Goal: Book appointment/travel/reservation

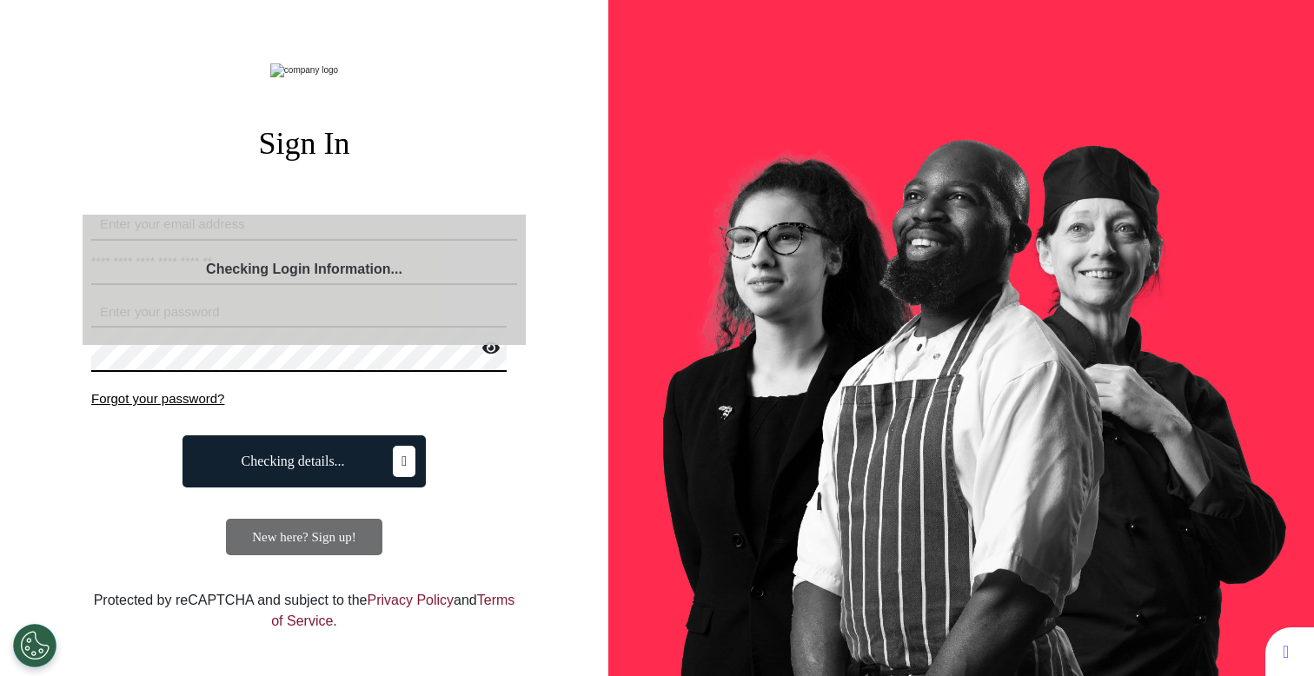
select select "**"
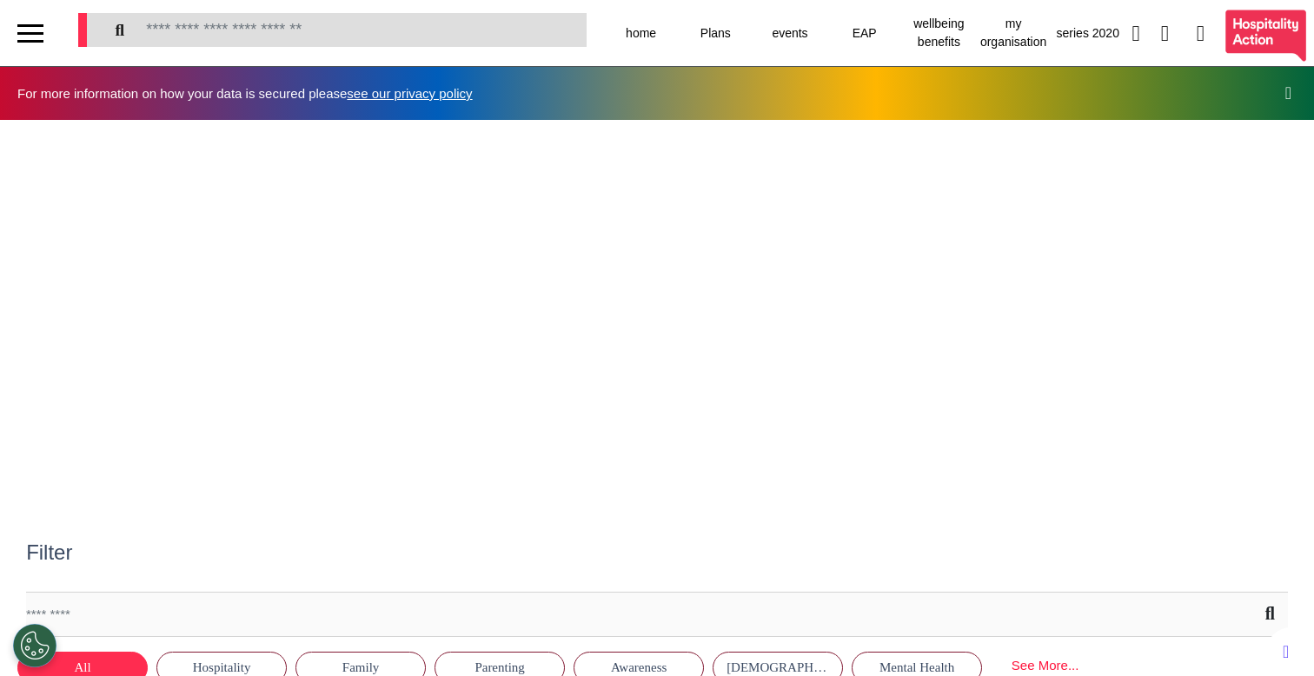
scroll to position [0, 656]
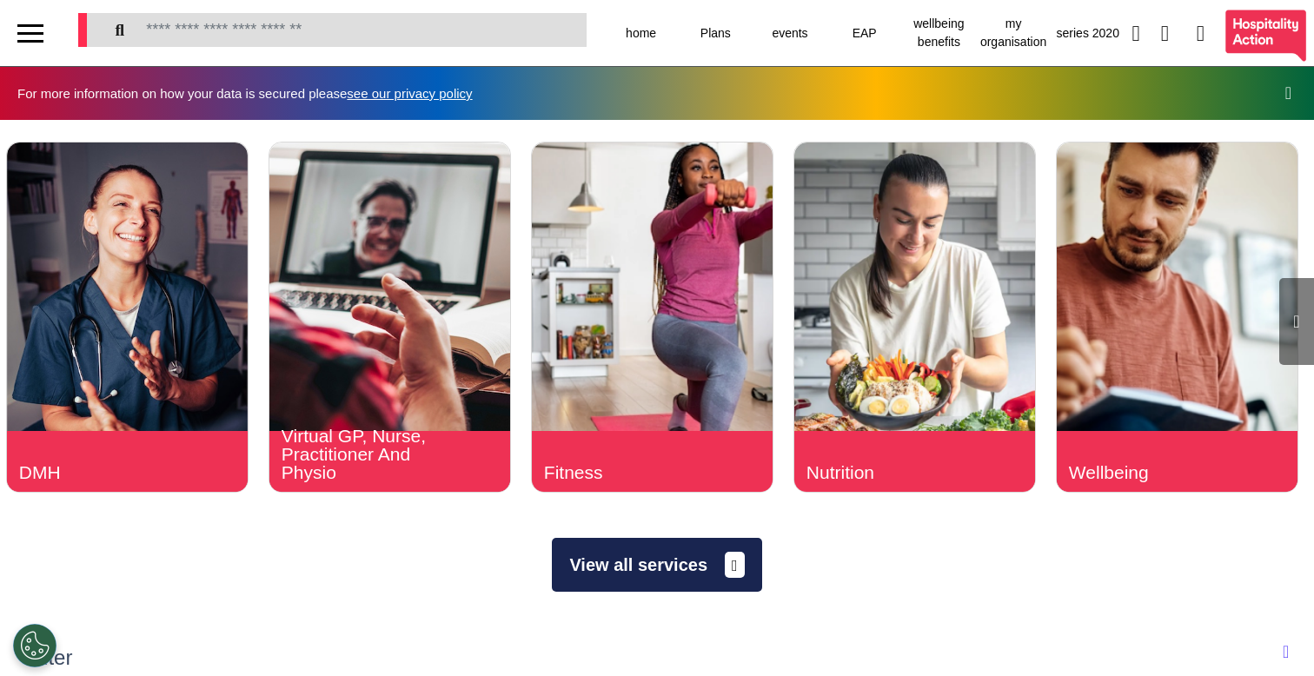
click at [579, 567] on button "View all services" at bounding box center [656, 565] width 209 height 54
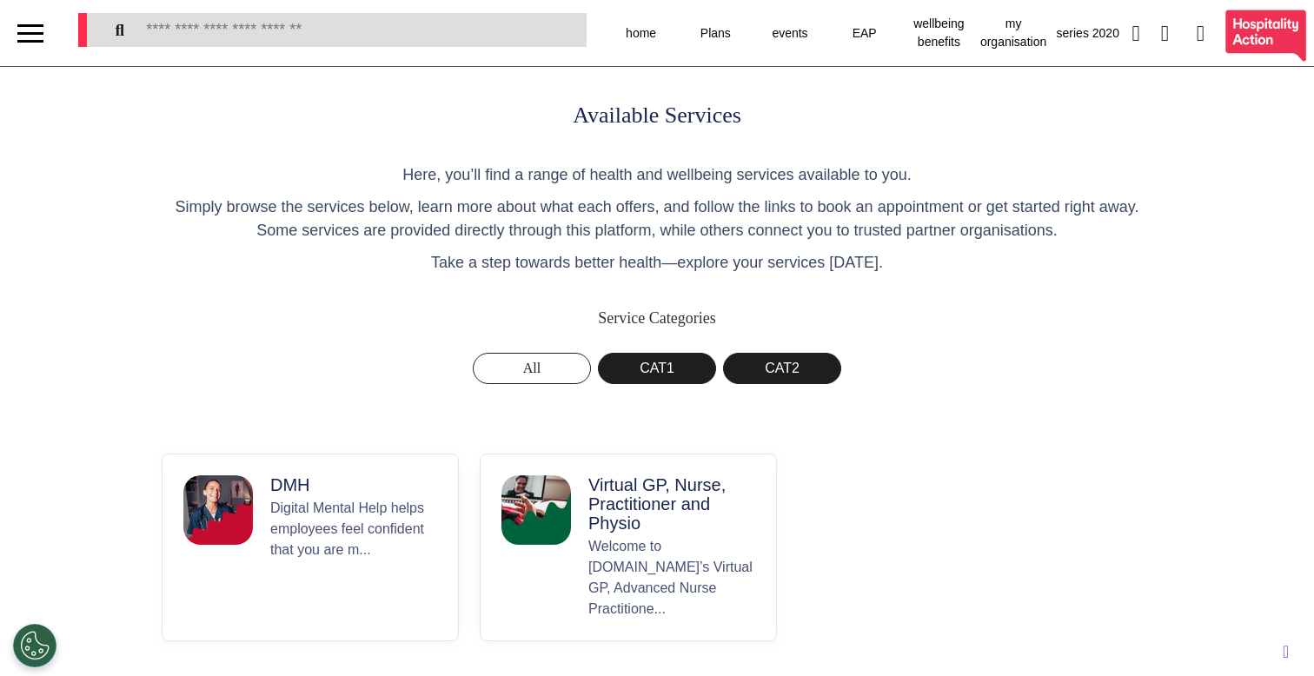
click at [654, 536] on p "Welcome to [DOMAIN_NAME]’s Virtual GP, Advanced Nurse Practitione..." at bounding box center [671, 577] width 167 height 83
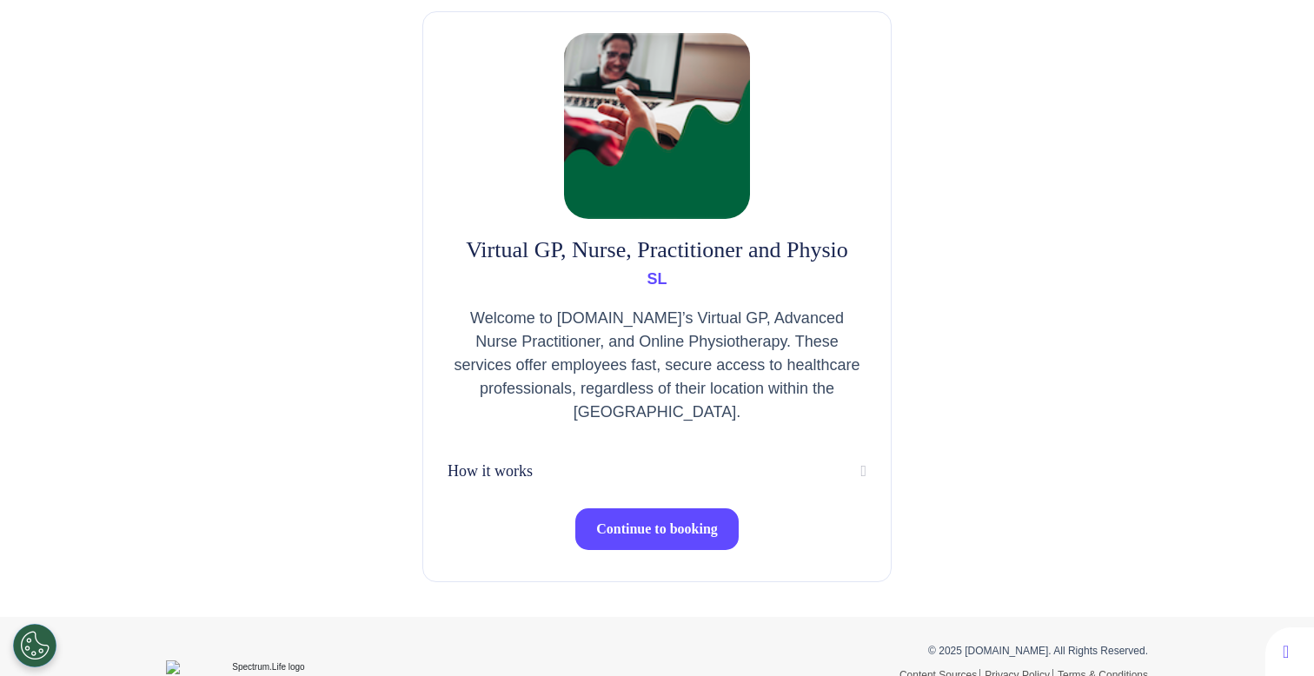
scroll to position [136, 0]
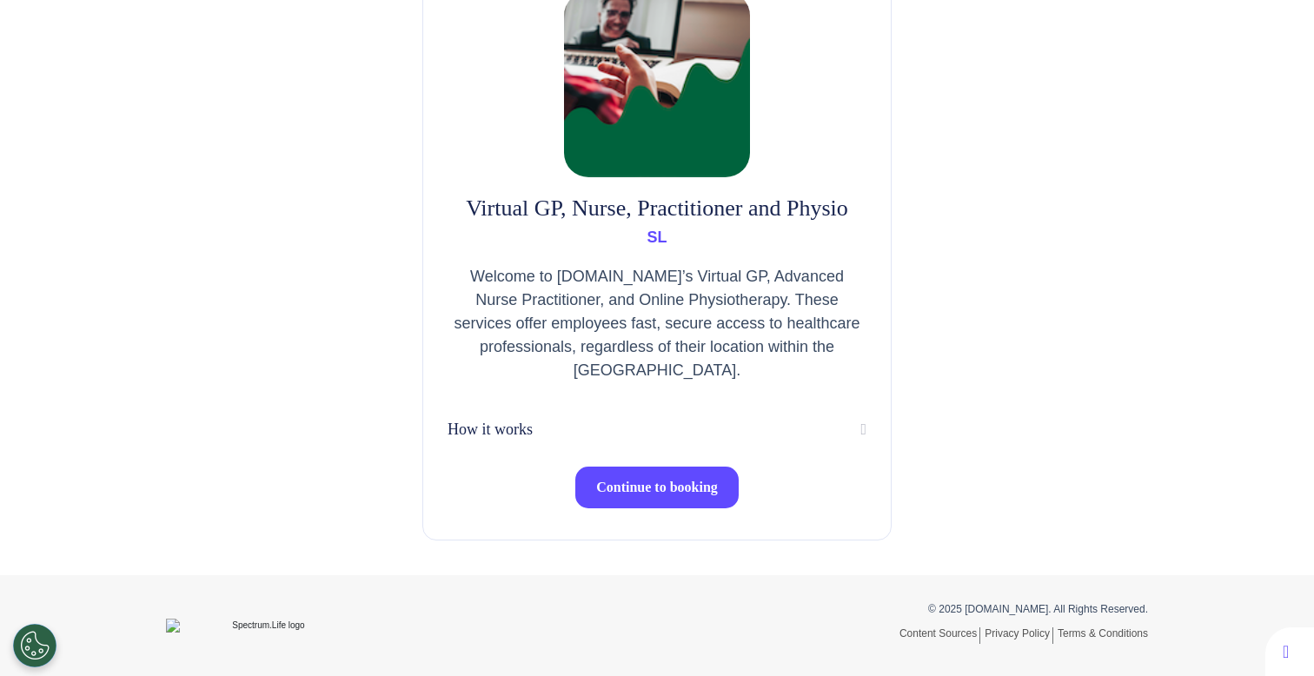
click at [630, 475] on button "Continue to booking" at bounding box center [656, 488] width 163 height 42
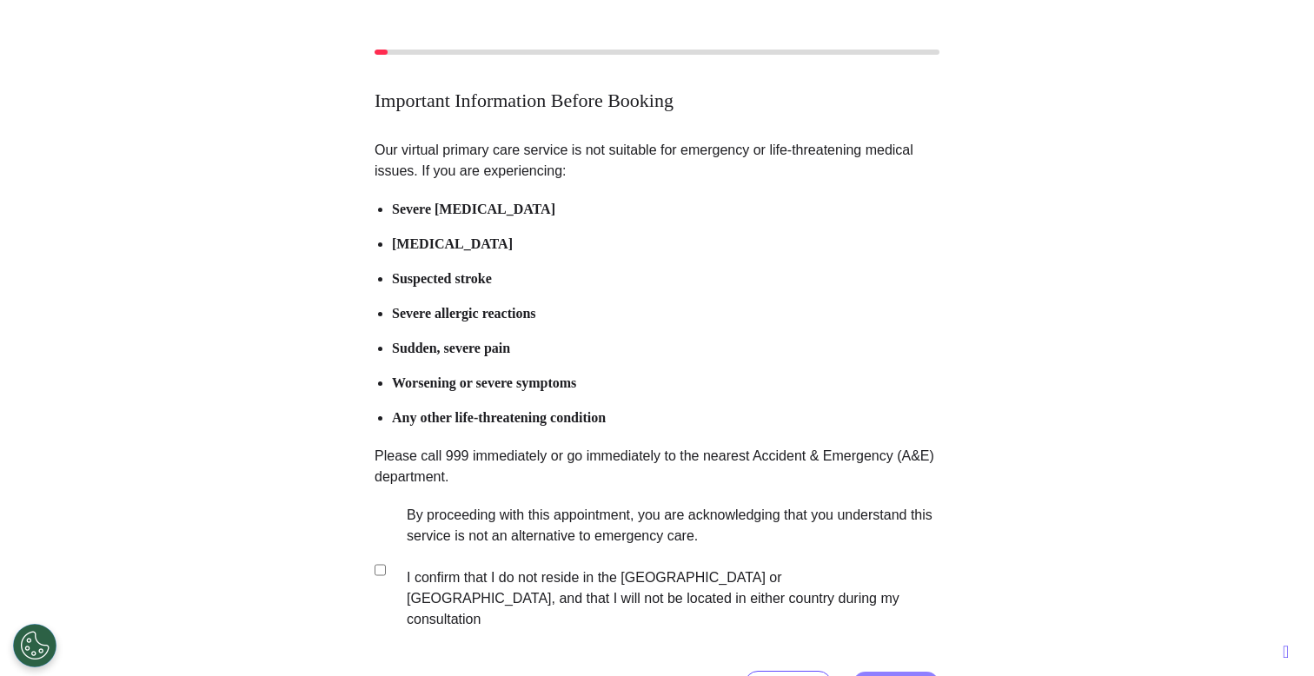
click at [531, 564] on label "By proceeding with this appointment, you are acknowledging that you understand …" at bounding box center [661, 567] width 544 height 125
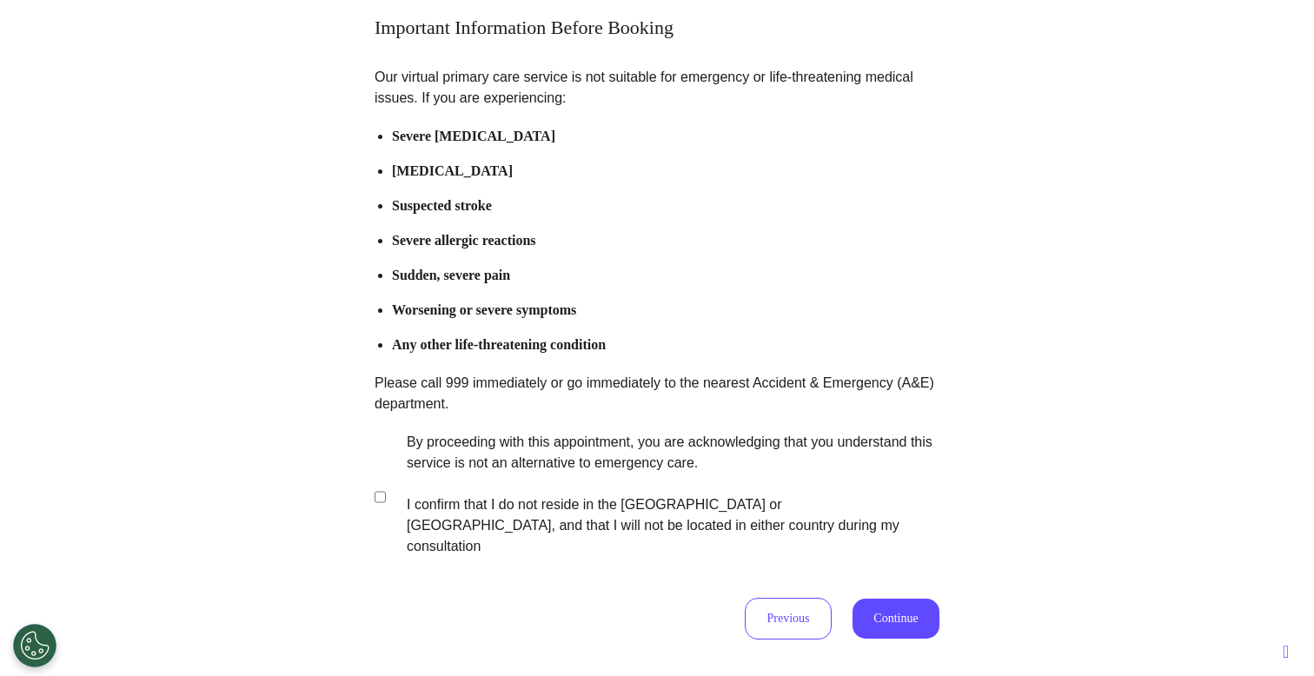
scroll to position [214, 0]
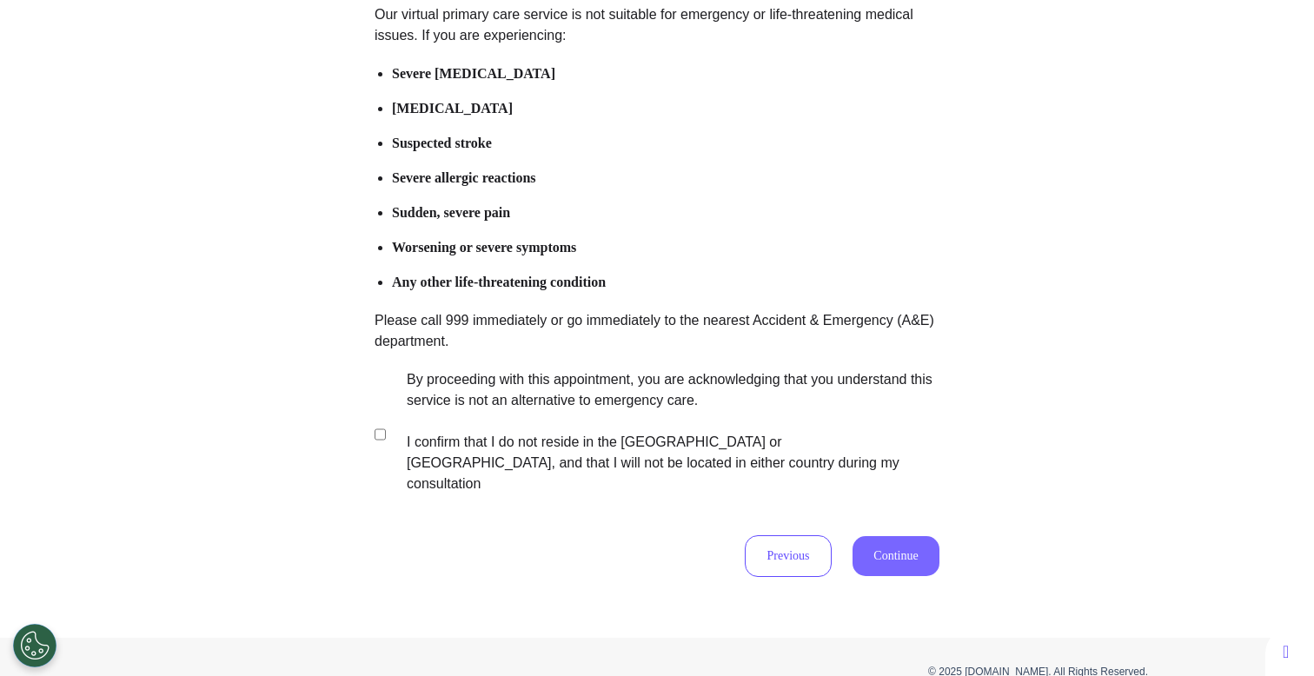
click at [906, 537] on button "Continue" at bounding box center [896, 556] width 87 height 40
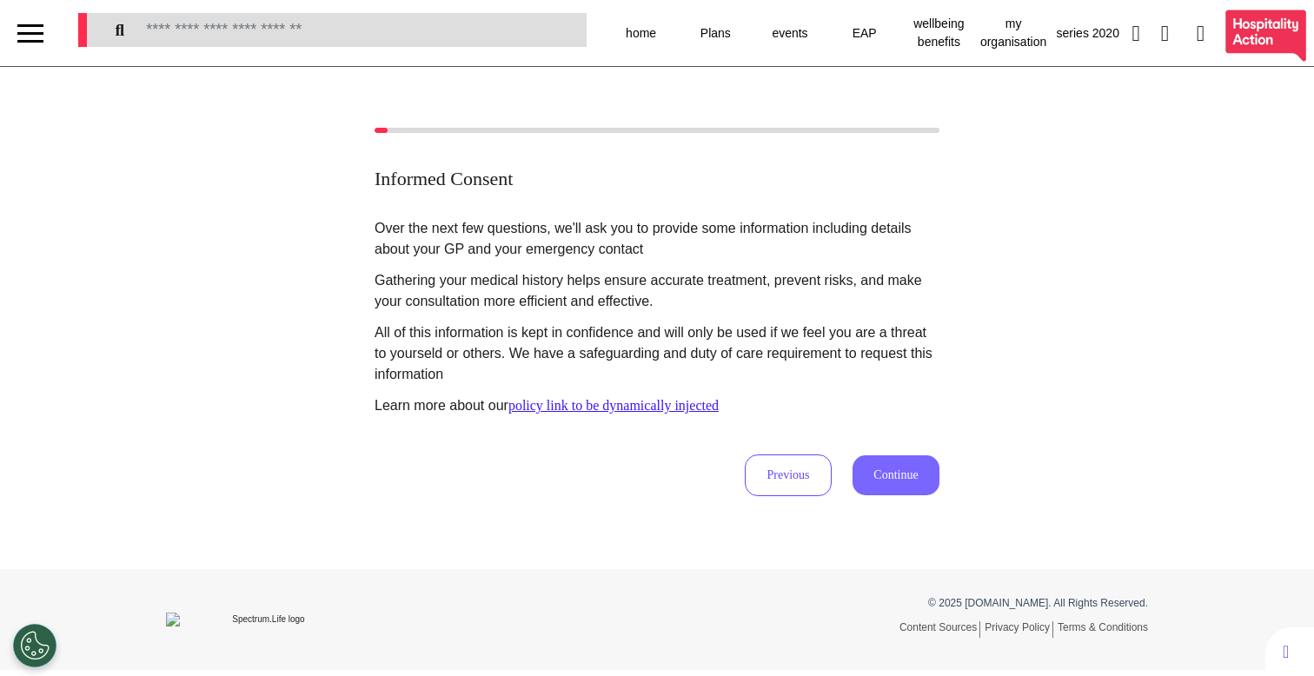
click at [897, 487] on button "Continue" at bounding box center [896, 475] width 87 height 40
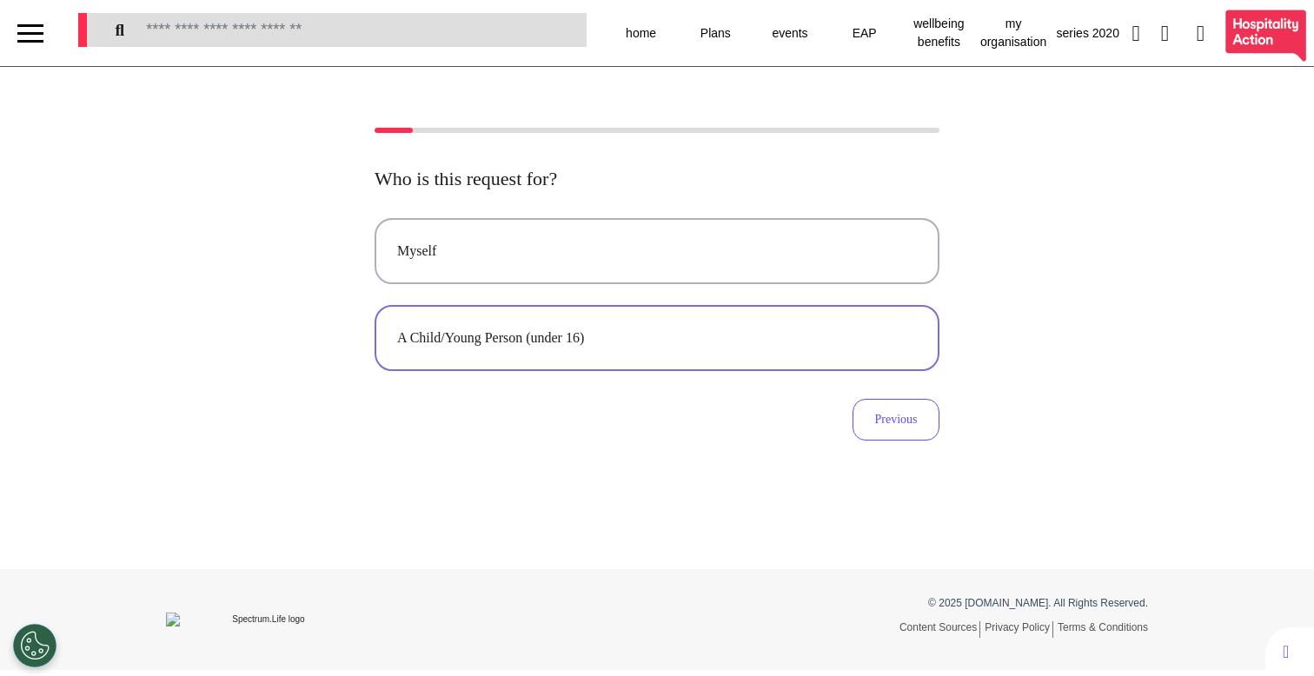
click at [695, 315] on button "A Child/Young Person (under 16)" at bounding box center [657, 338] width 565 height 66
select select "******"
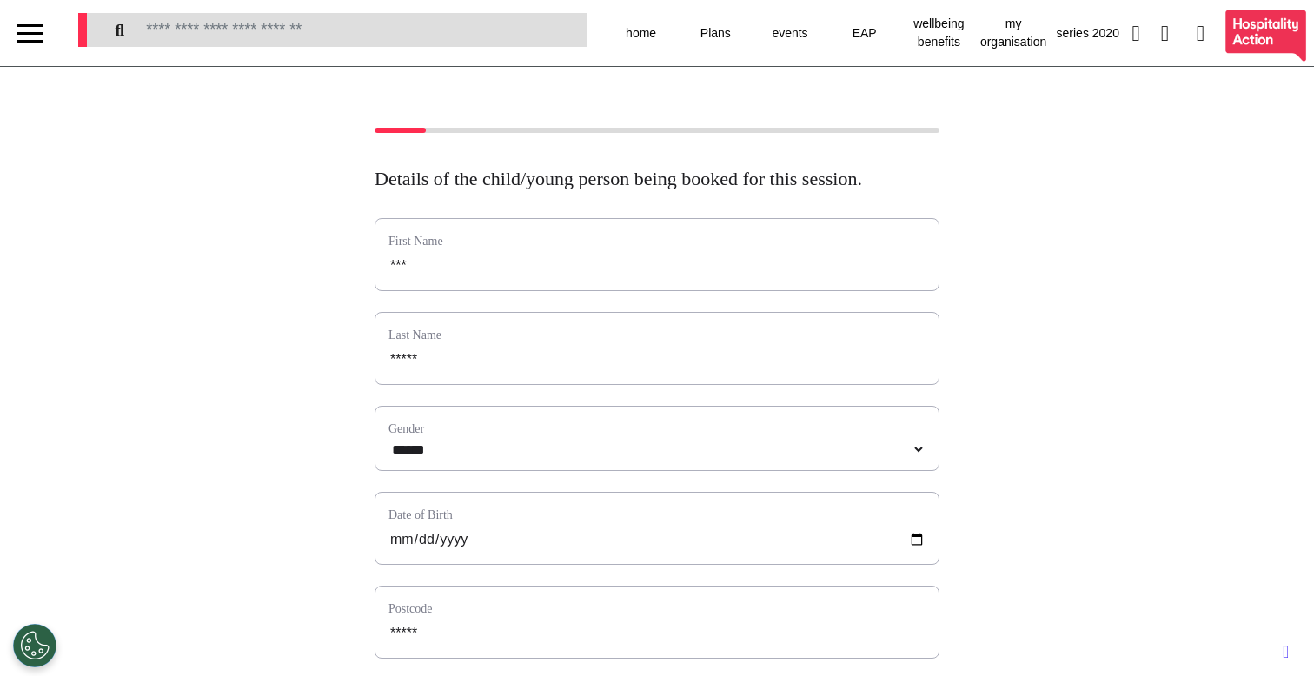
scroll to position [633, 0]
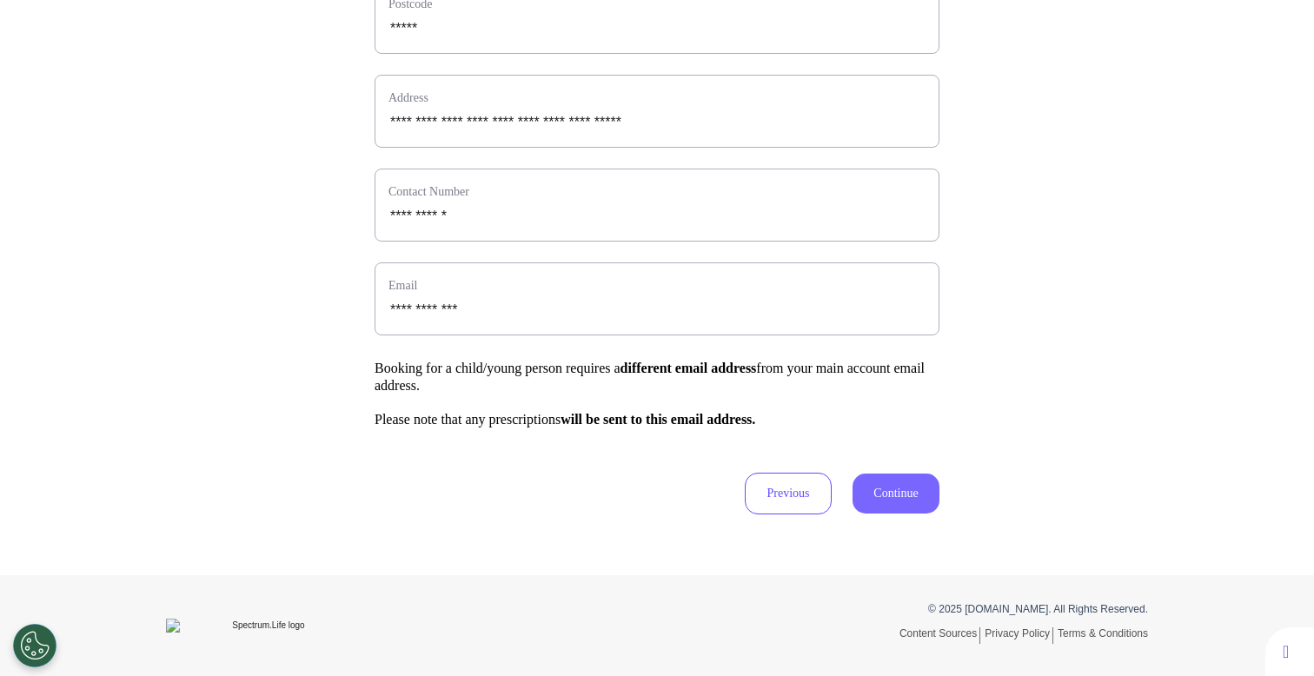
click at [897, 495] on button "Continue" at bounding box center [896, 494] width 87 height 40
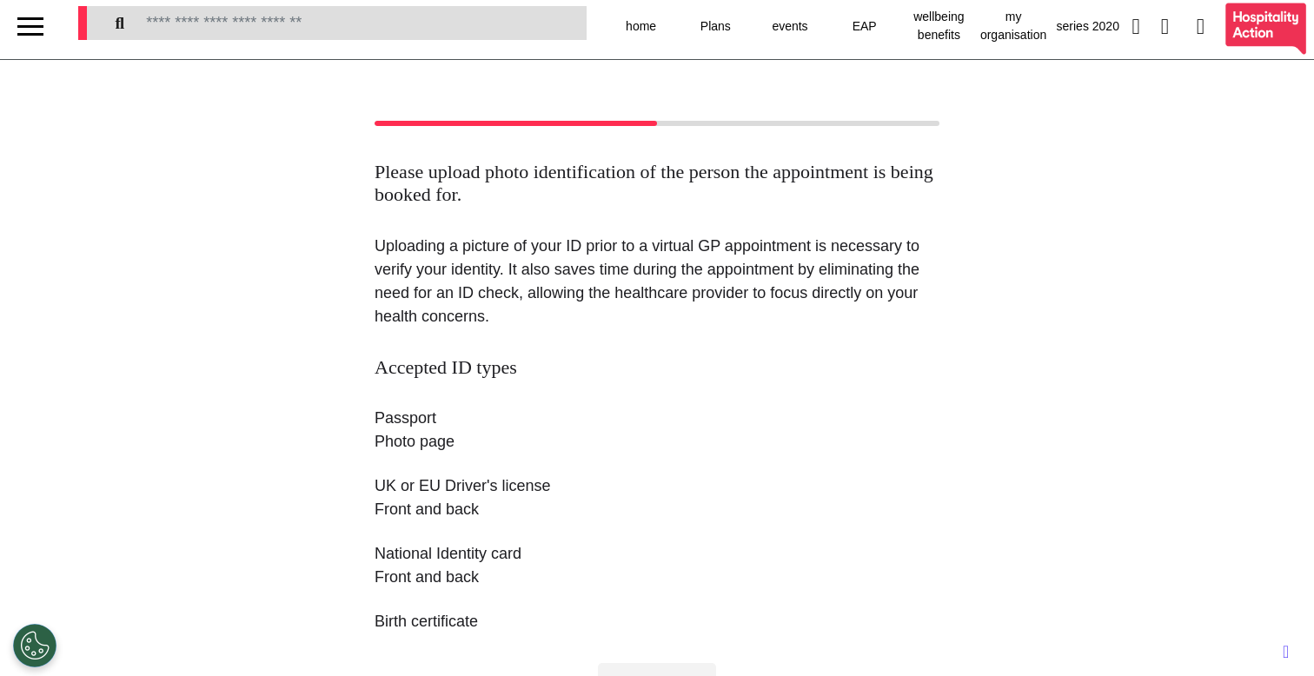
scroll to position [0, 0]
